Goal: Information Seeking & Learning: Find specific fact

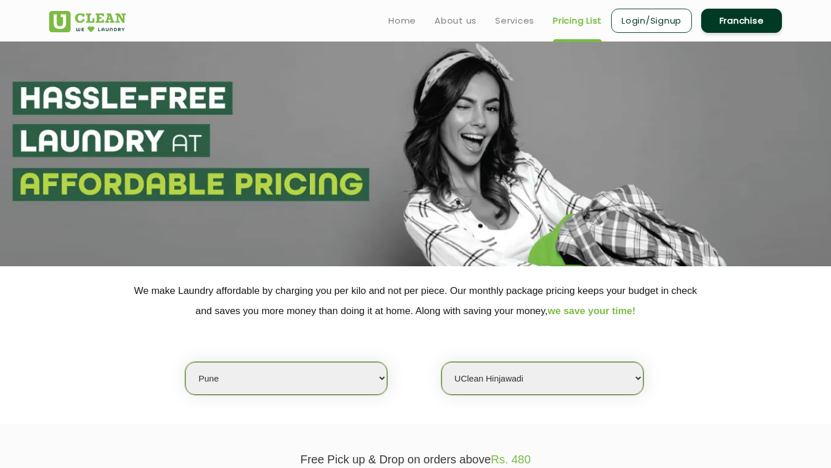
select select "4"
select select "333"
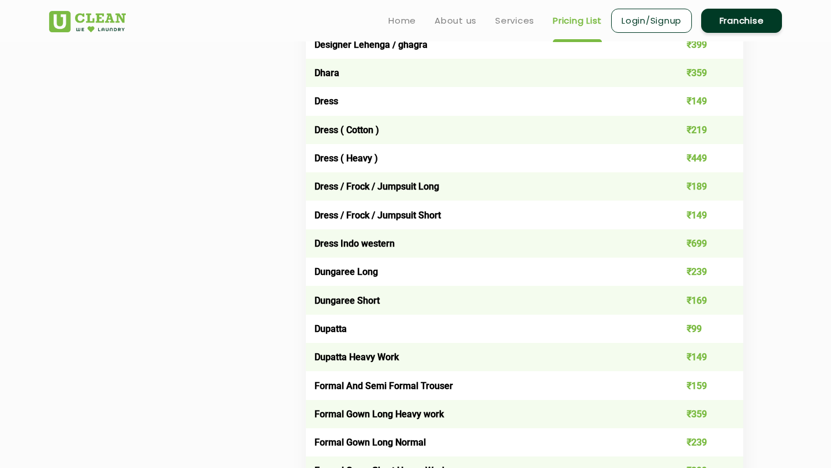
click at [338, 127] on td "Dress ( Cotton )" at bounding box center [481, 130] width 350 height 28
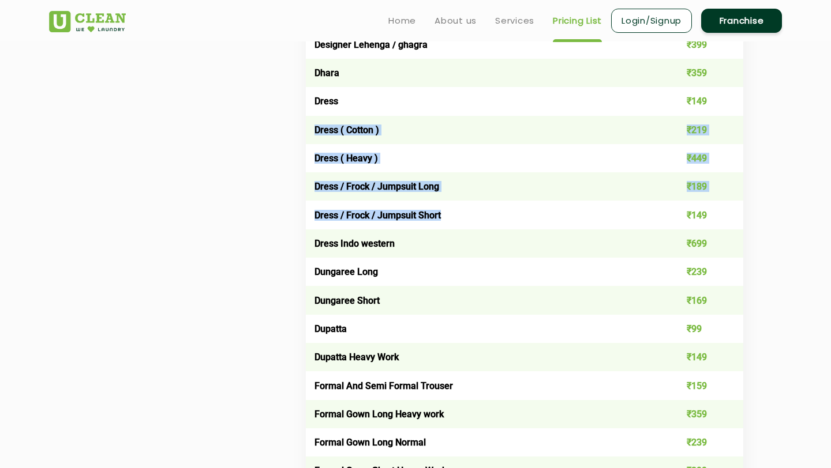
drag, startPoint x: 311, startPoint y: 129, endPoint x: 495, endPoint y: 215, distance: 203.1
click at [391, 205] on td "Dress / Frock / Jumpsuit Short" at bounding box center [481, 215] width 350 height 28
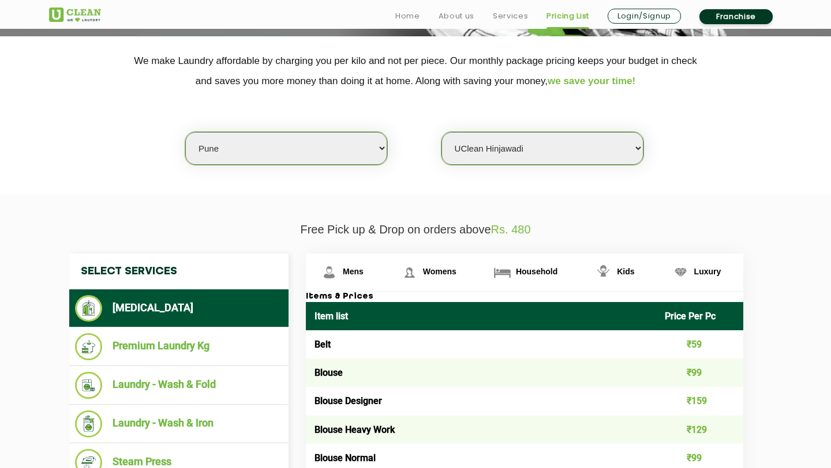
scroll to position [356, 0]
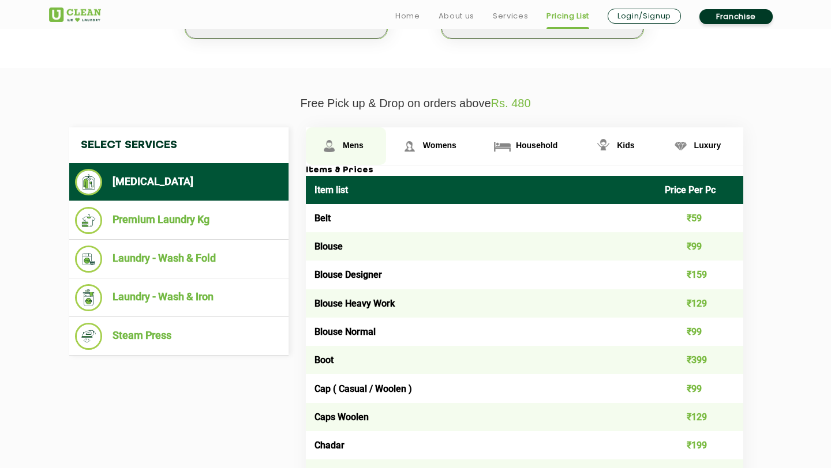
click at [353, 148] on span "Mens" at bounding box center [353, 145] width 21 height 9
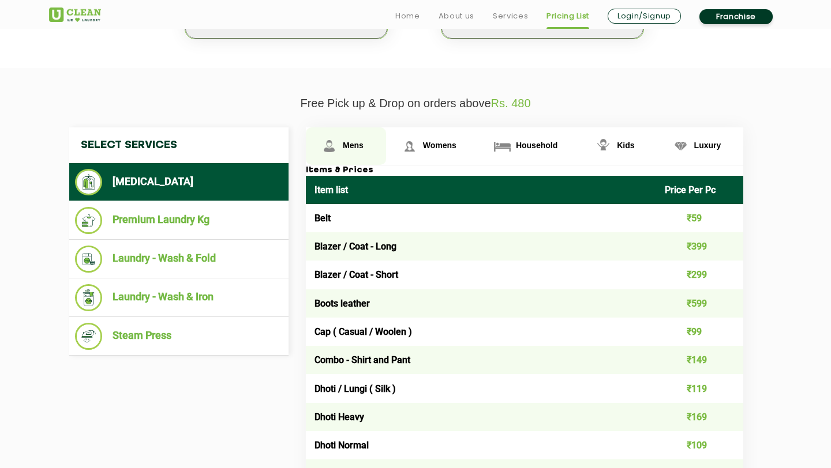
click at [350, 140] on link "Mens" at bounding box center [346, 145] width 80 height 37
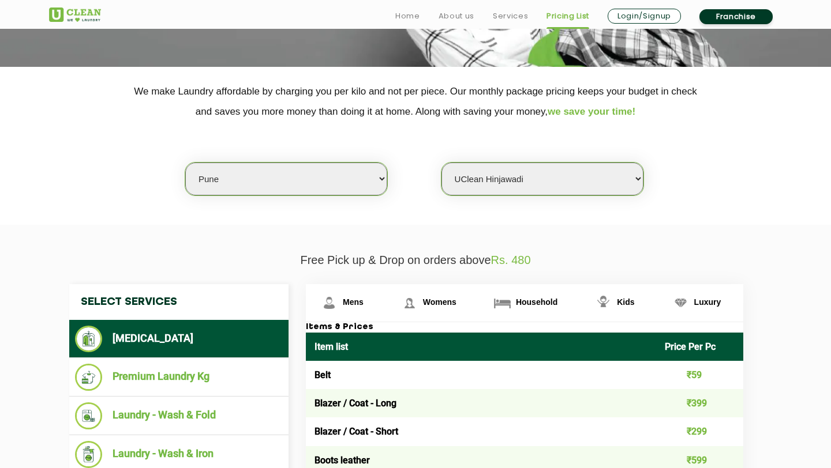
scroll to position [216, 0]
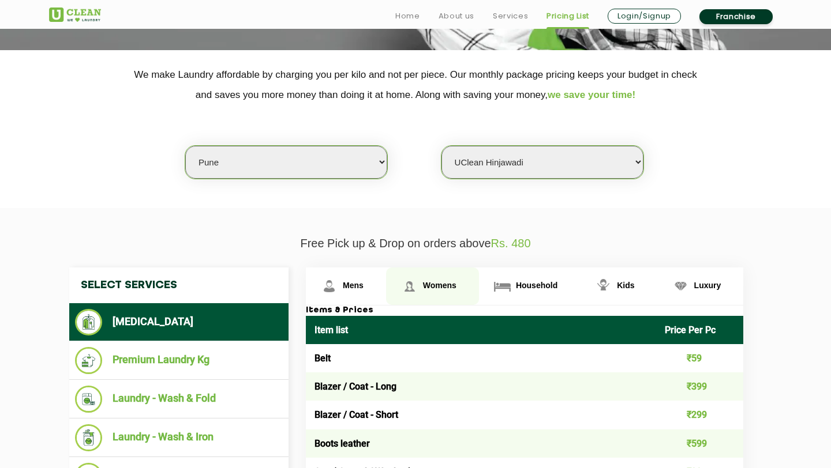
click at [442, 289] on span "Womens" at bounding box center [439, 285] width 33 height 9
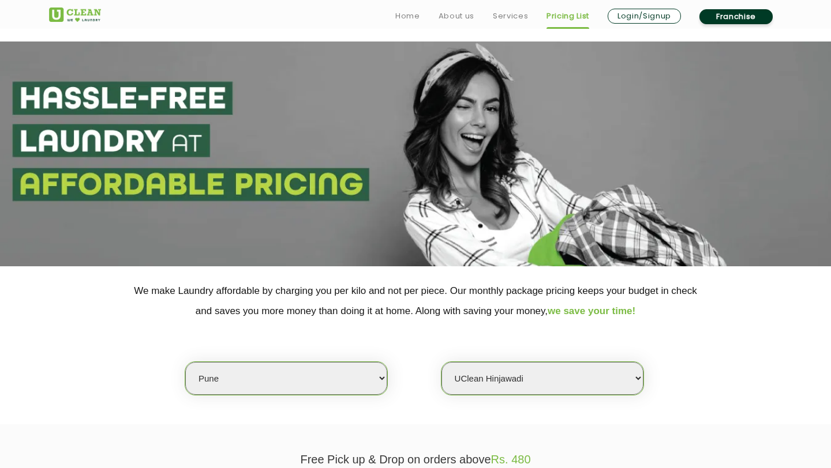
scroll to position [260, 0]
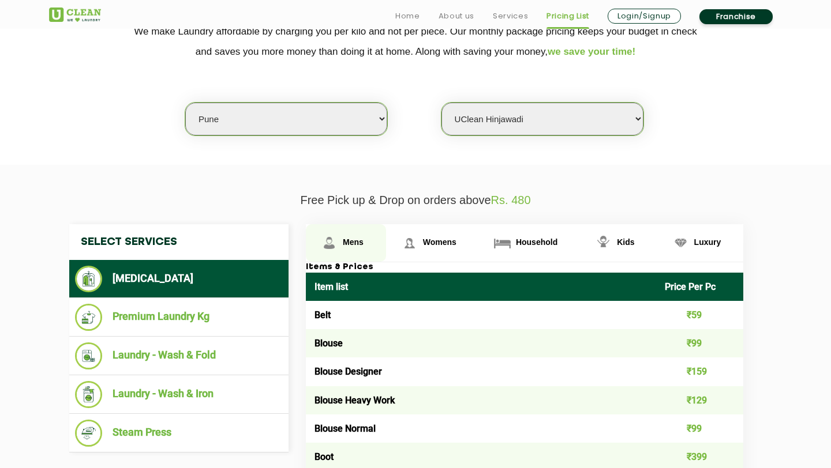
click at [341, 233] on link "Mens" at bounding box center [346, 242] width 80 height 37
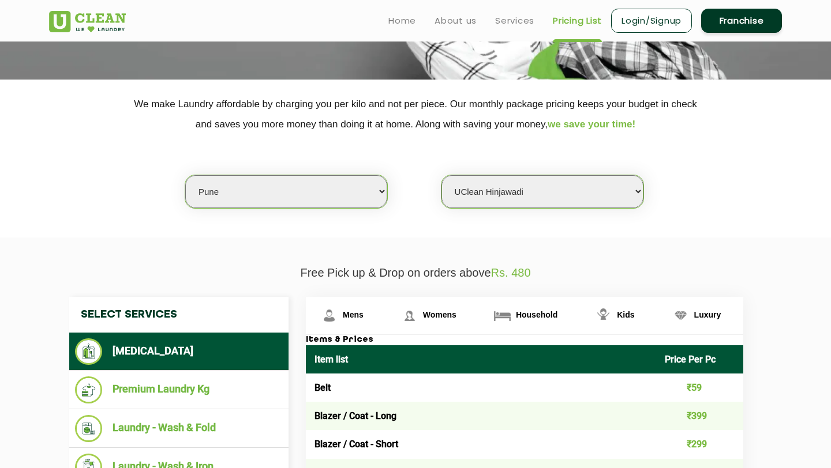
scroll to position [185, 0]
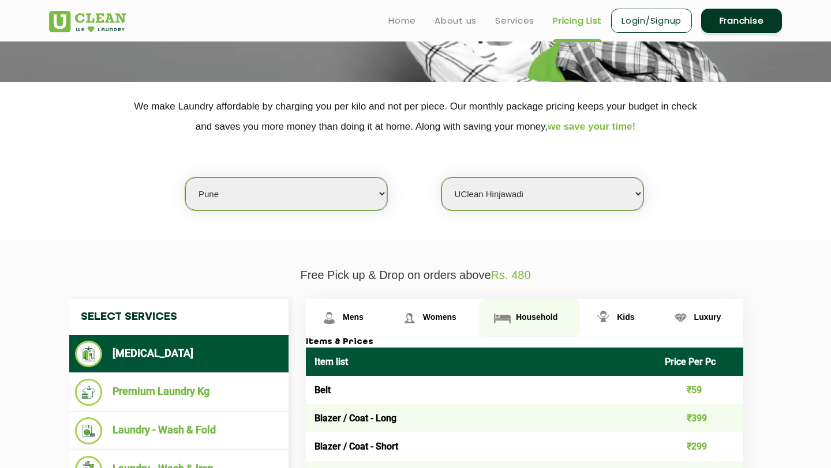
click at [539, 316] on span "Household" at bounding box center [537, 317] width 42 height 9
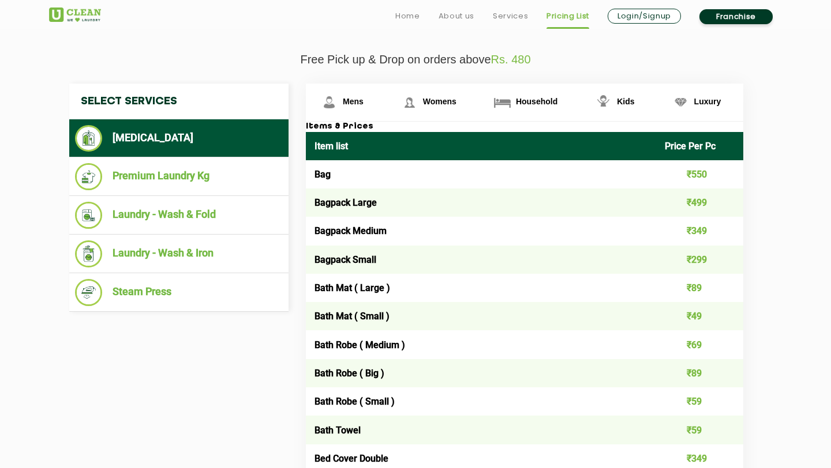
scroll to position [401, 0]
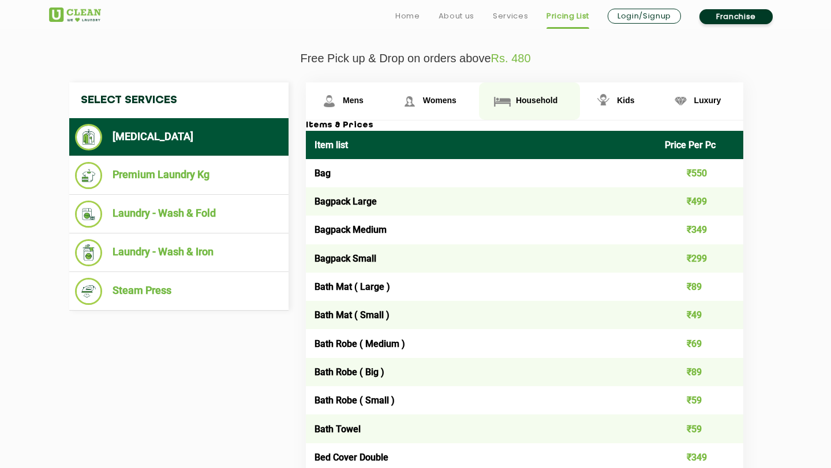
click at [517, 99] on span "Household" at bounding box center [537, 100] width 42 height 9
click at [523, 99] on span "Household" at bounding box center [537, 100] width 42 height 9
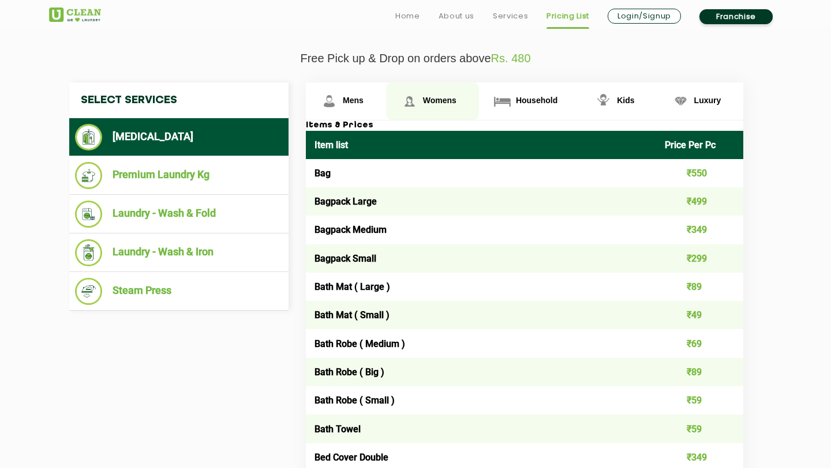
click at [447, 97] on span "Womens" at bounding box center [439, 100] width 33 height 9
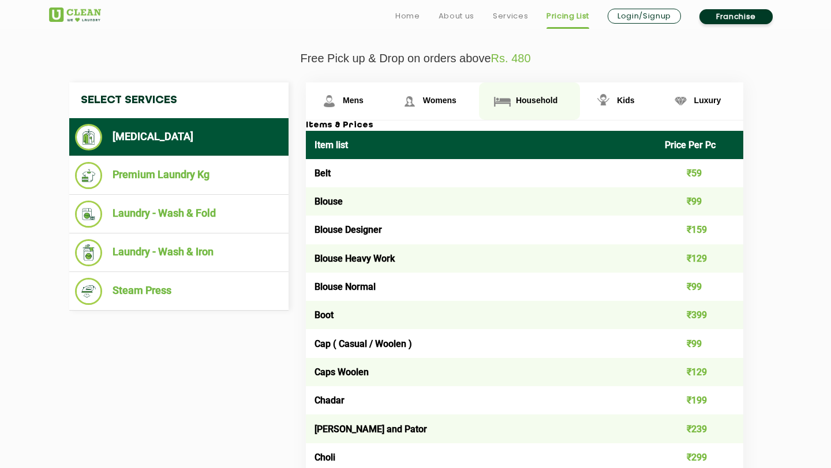
click at [550, 104] on span "Household" at bounding box center [537, 100] width 42 height 9
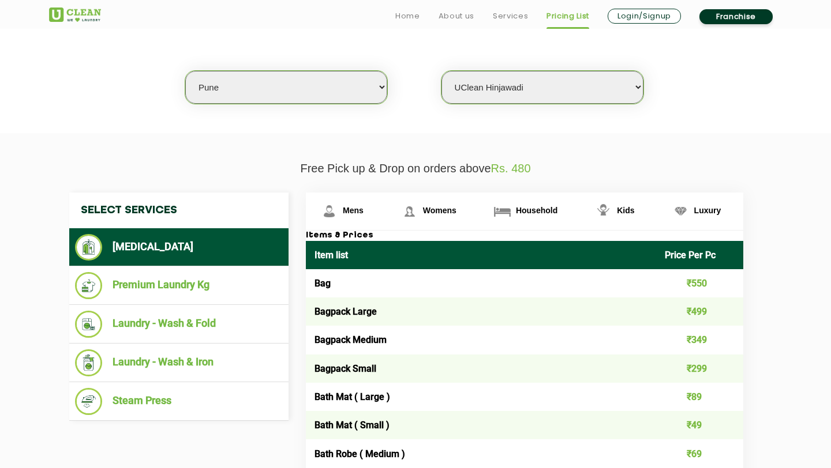
scroll to position [297, 0]
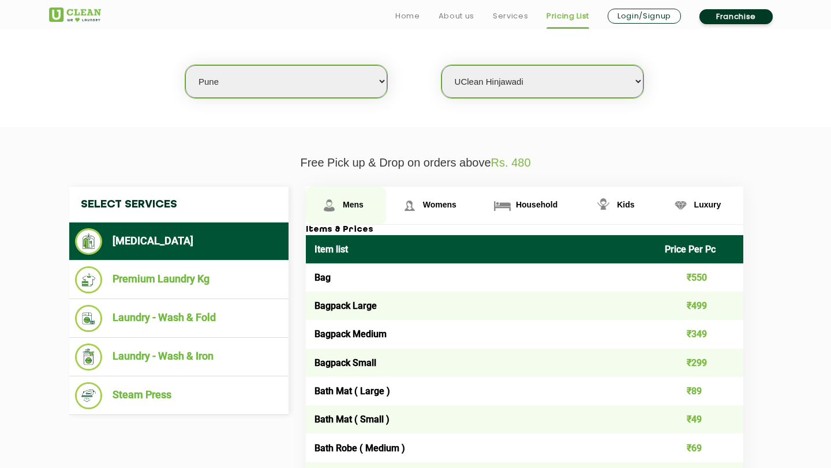
click at [337, 198] on img at bounding box center [329, 206] width 20 height 20
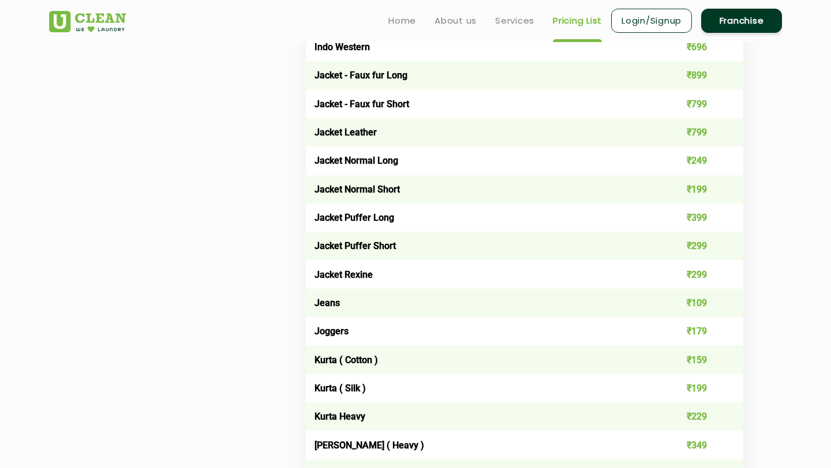
scroll to position [923, 0]
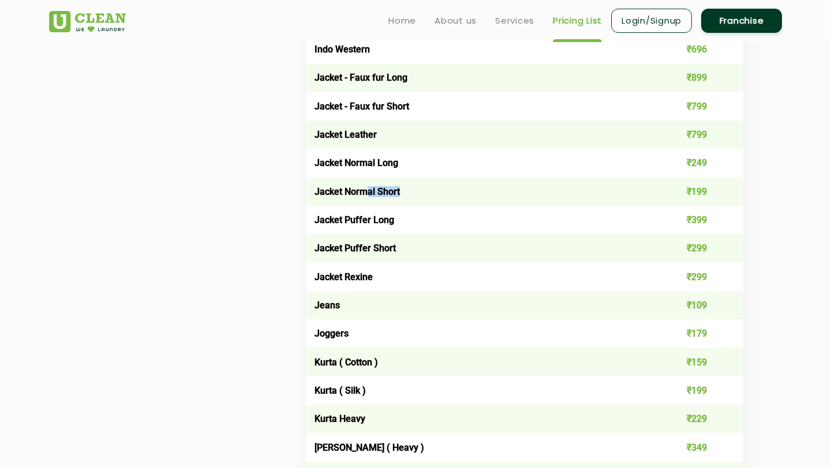
drag, startPoint x: 369, startPoint y: 194, endPoint x: 431, endPoint y: 196, distance: 61.7
click at [431, 196] on td "Jacket Normal Short" at bounding box center [481, 192] width 350 height 28
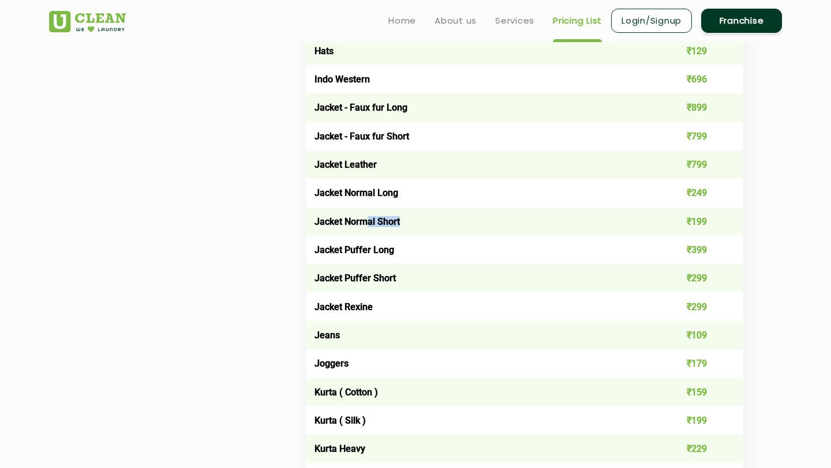
scroll to position [327, 0]
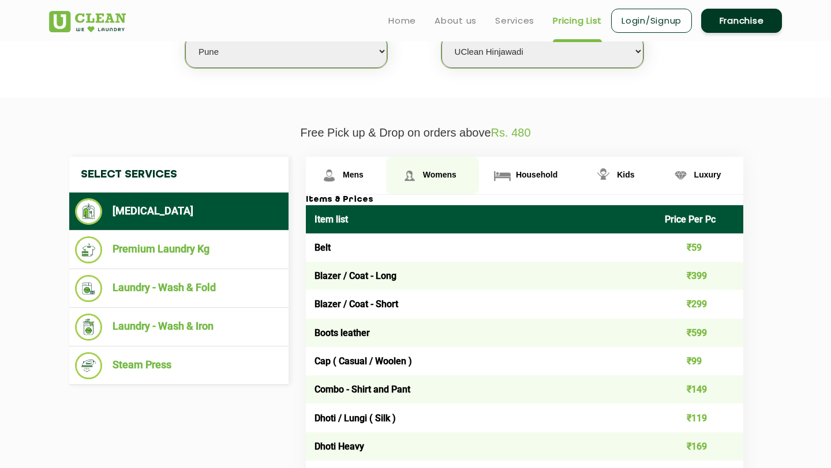
click at [429, 170] on link "Womens" at bounding box center [432, 175] width 93 height 37
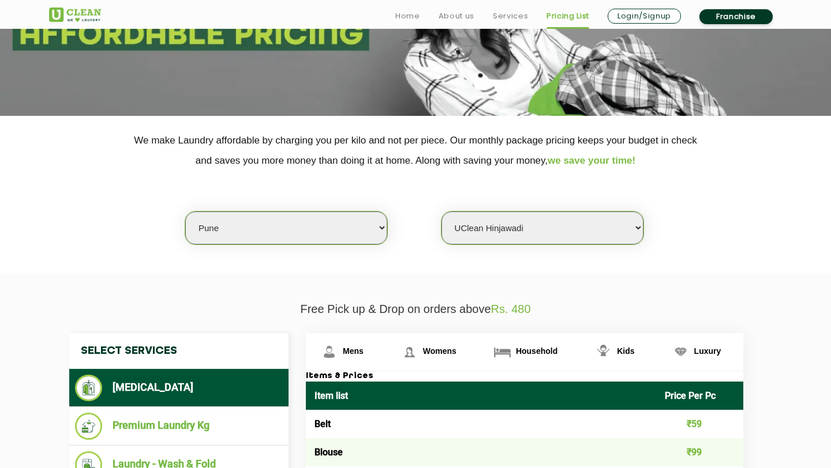
scroll to position [163, 0]
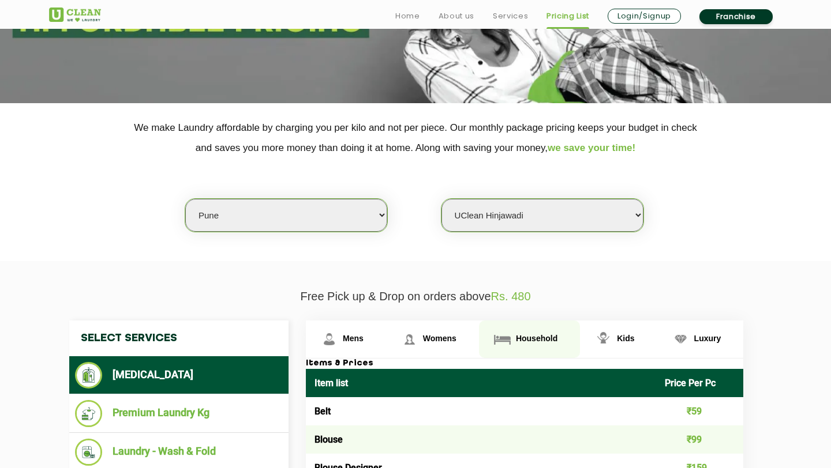
click at [523, 344] on link "Household" at bounding box center [529, 339] width 101 height 37
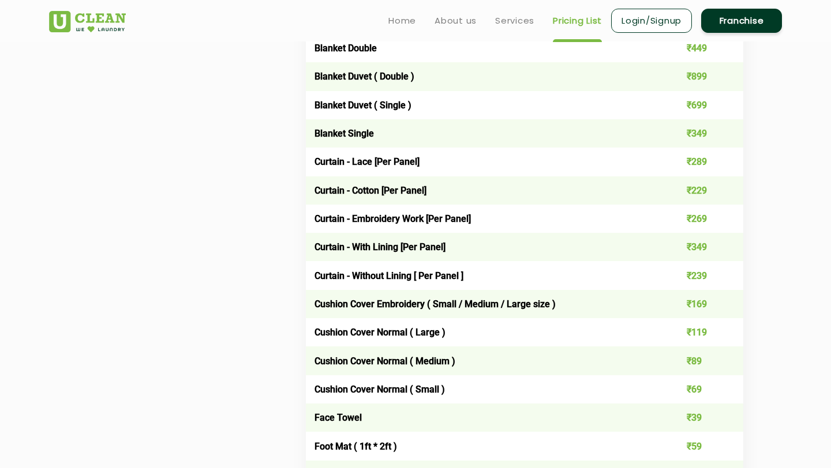
scroll to position [904, 0]
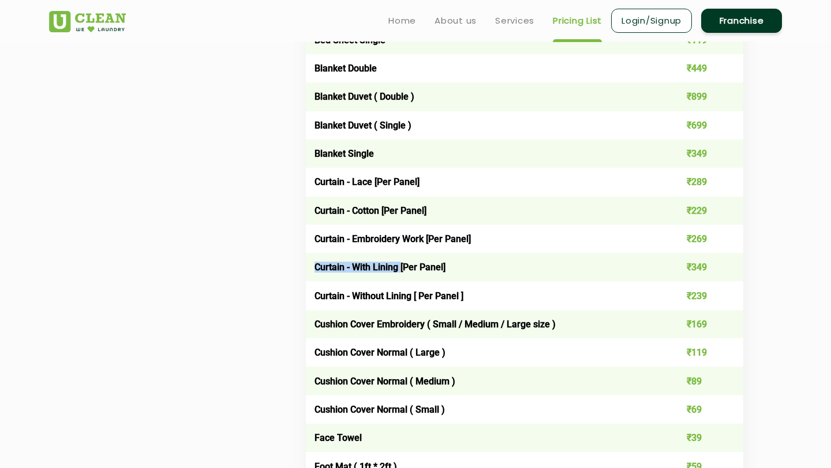
drag, startPoint x: 314, startPoint y: 269, endPoint x: 400, endPoint y: 271, distance: 86.0
click at [400, 271] on td "Curtain - With Lining [Per Panel]" at bounding box center [481, 267] width 350 height 28
copy td "Curtain - With Lining"
click at [324, 265] on td "Curtain - With Lining [Per Panel]" at bounding box center [481, 267] width 350 height 28
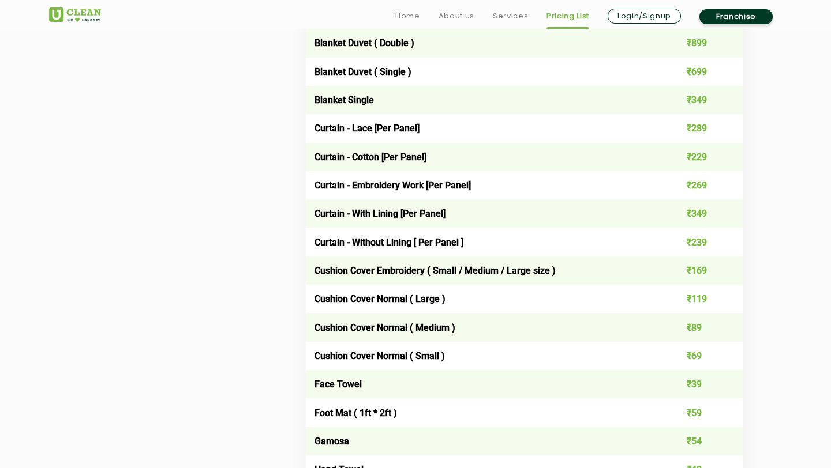
scroll to position [959, 0]
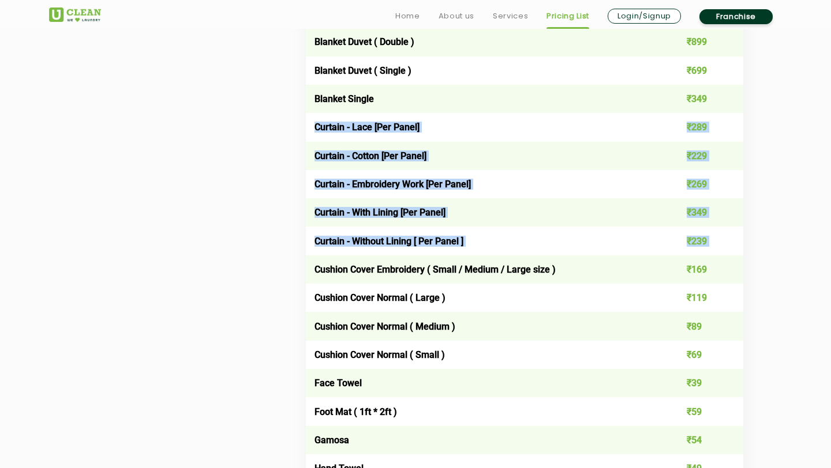
drag, startPoint x: 315, startPoint y: 125, endPoint x: 542, endPoint y: 255, distance: 261.2
copy tbody "Curtain - Lace [Per Panel] ₹289 Curtain - Cotton [Per Panel] ₹229 Curtain - Emb…"
